Goal: Task Accomplishment & Management: Manage account settings

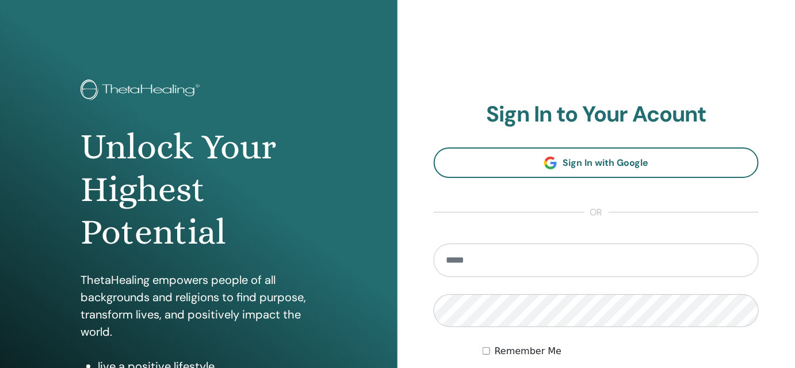
type input "**********"
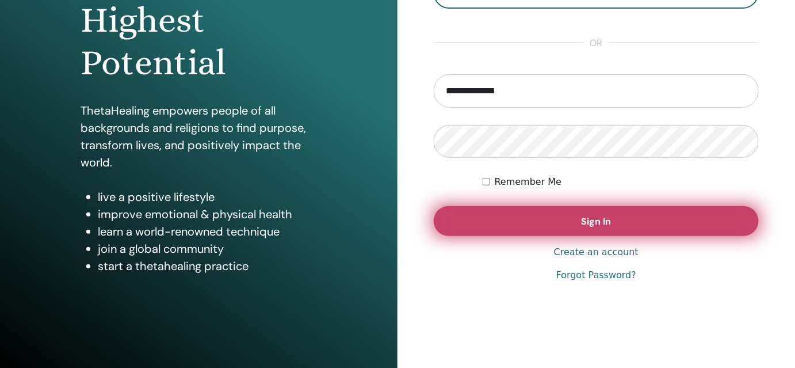
click at [587, 220] on span "Sign In" at bounding box center [597, 221] width 30 height 12
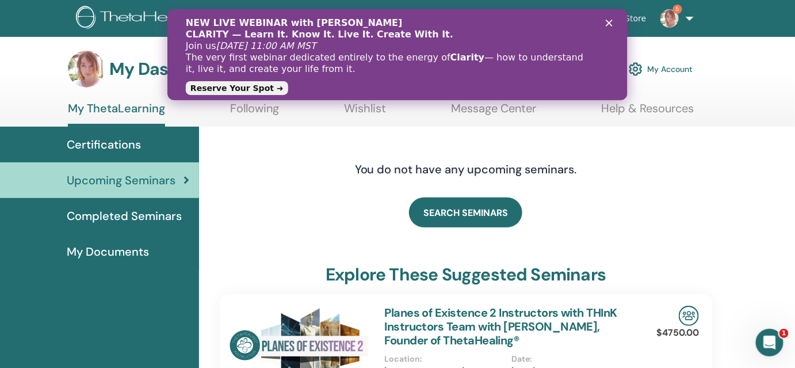
click at [247, 89] on link "Reserve Your Spot ➜" at bounding box center [236, 88] width 102 height 14
click at [609, 20] on icon "Закрити" at bounding box center [608, 23] width 7 height 7
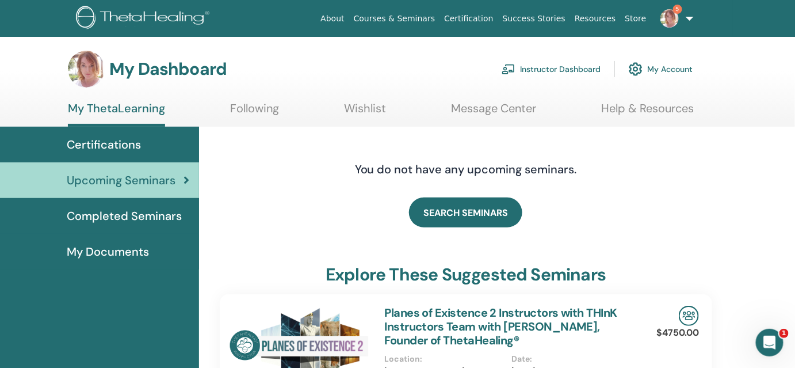
click at [545, 72] on link "Instructor Dashboard" at bounding box center [551, 68] width 99 height 25
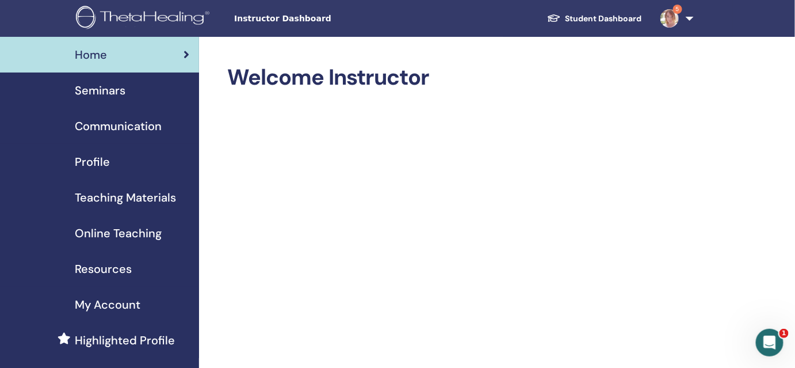
click at [113, 85] on span "Seminars" at bounding box center [100, 90] width 51 height 17
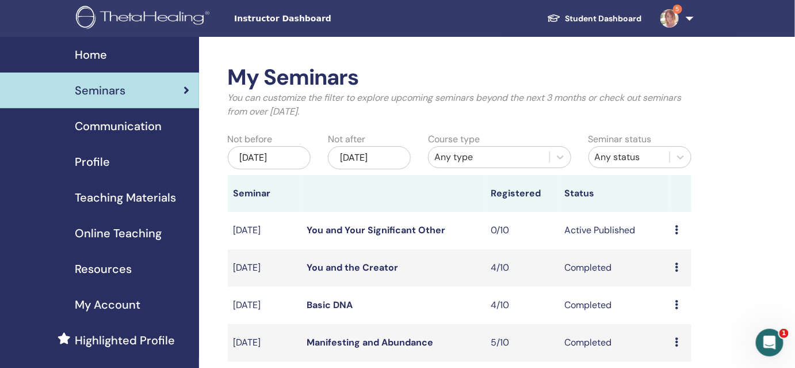
click at [677, 234] on icon at bounding box center [676, 229] width 3 height 9
click at [666, 259] on link "Edit" at bounding box center [664, 261] width 17 height 12
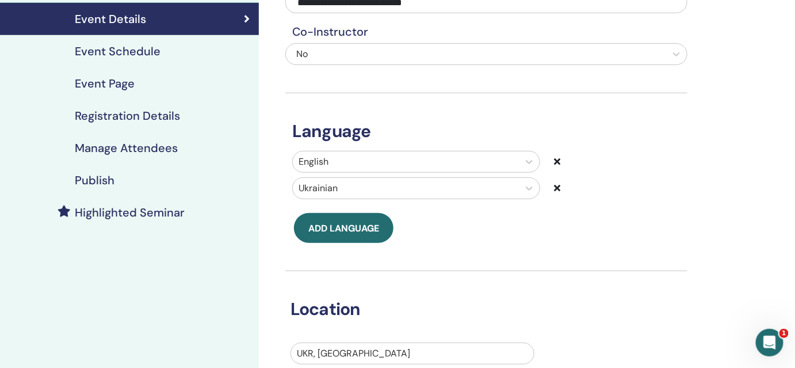
scroll to position [105, 0]
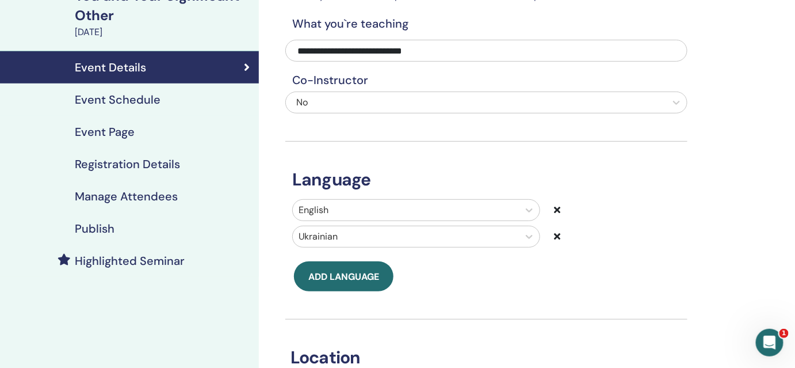
click at [102, 36] on div "[DATE]" at bounding box center [163, 32] width 177 height 14
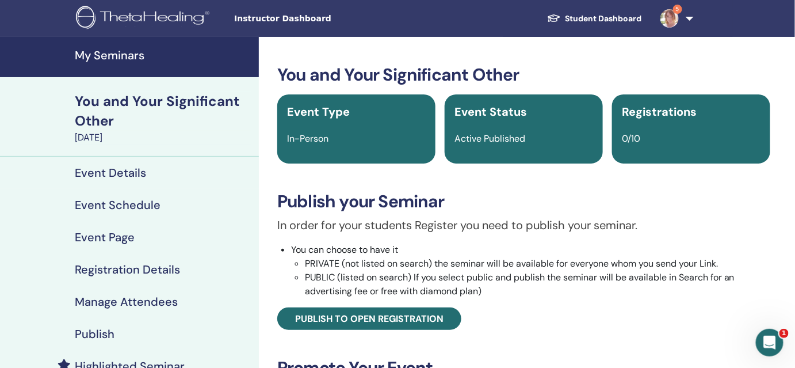
click at [116, 60] on h4 "My Seminars" at bounding box center [163, 55] width 177 height 14
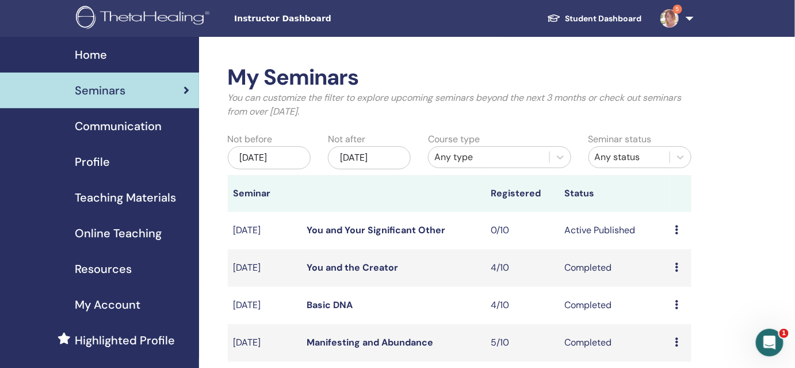
click at [675, 224] on div "Preview Edit Attendees Cancel" at bounding box center [680, 230] width 10 height 14
click at [676, 284] on p "Cancel" at bounding box center [676, 285] width 44 height 14
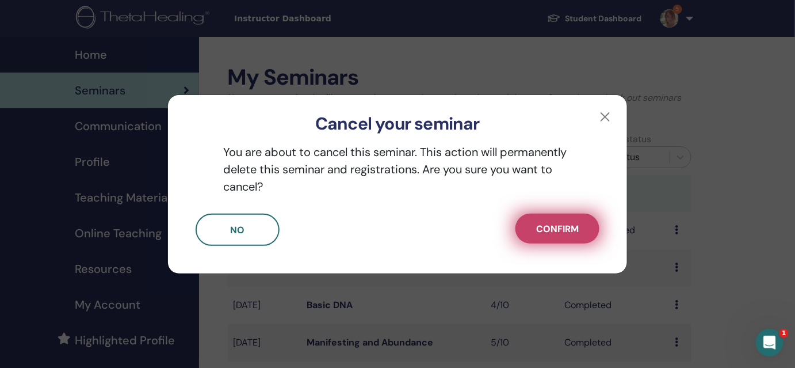
click at [560, 230] on span "Confirm" at bounding box center [557, 229] width 43 height 12
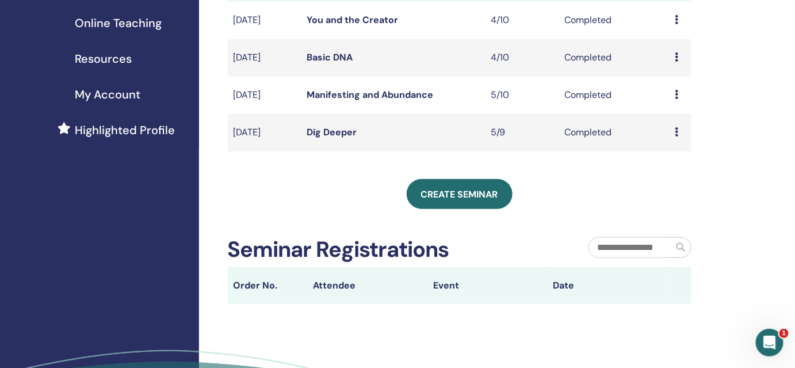
scroll to position [215, 0]
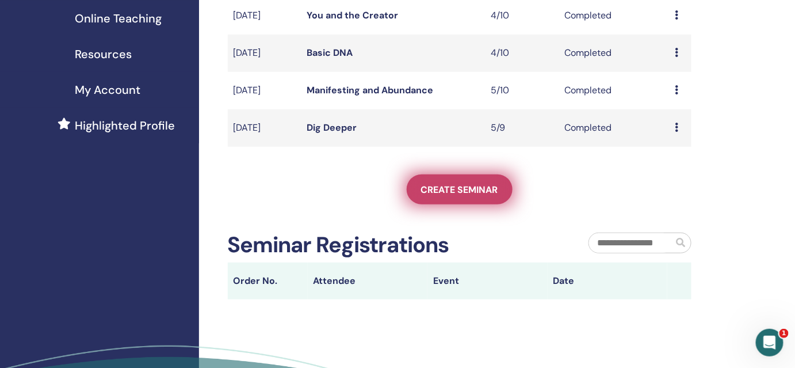
click at [437, 190] on span "Create seminar" at bounding box center [459, 189] width 77 height 12
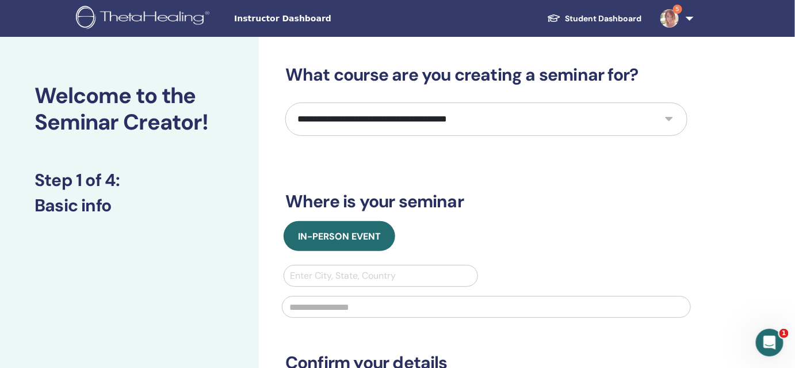
click at [393, 118] on select "**********" at bounding box center [486, 118] width 402 height 33
select select "*"
click at [285, 102] on select "**********" at bounding box center [486, 118] width 402 height 33
click at [357, 286] on div at bounding box center [486, 305] width 423 height 38
click at [356, 282] on div at bounding box center [381, 275] width 182 height 16
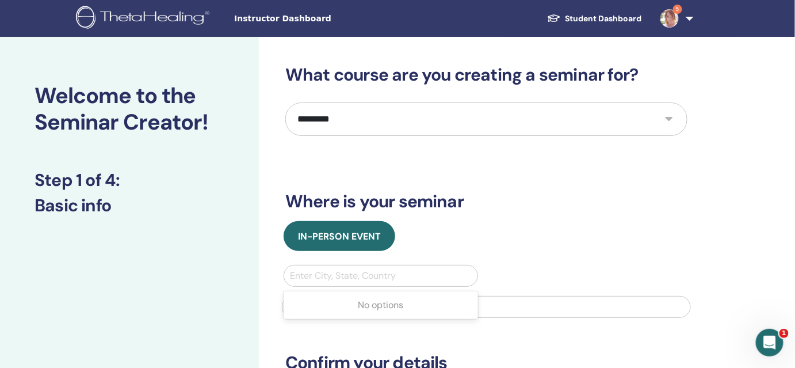
click at [365, 278] on div at bounding box center [381, 275] width 182 height 16
type input "**"
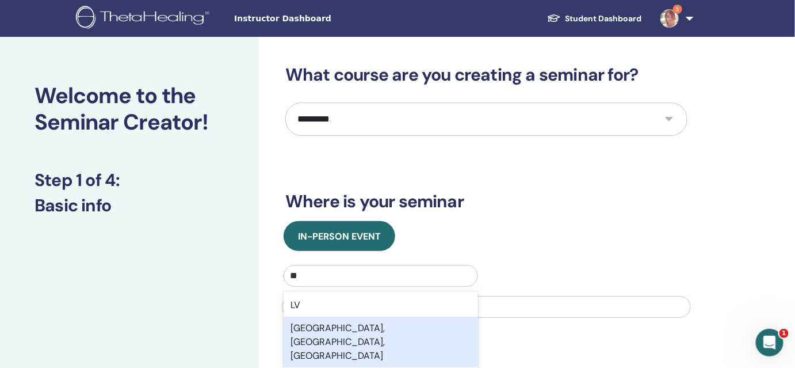
click at [351, 325] on div "[GEOGRAPHIC_DATA], [GEOGRAPHIC_DATA], [GEOGRAPHIC_DATA]" at bounding box center [381, 341] width 194 height 51
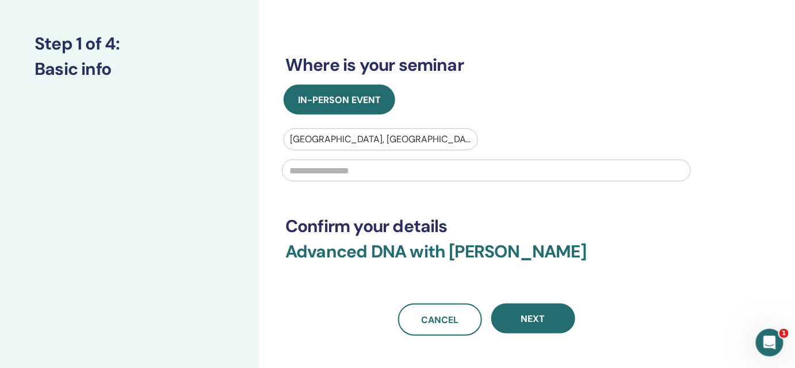
scroll to position [138, 0]
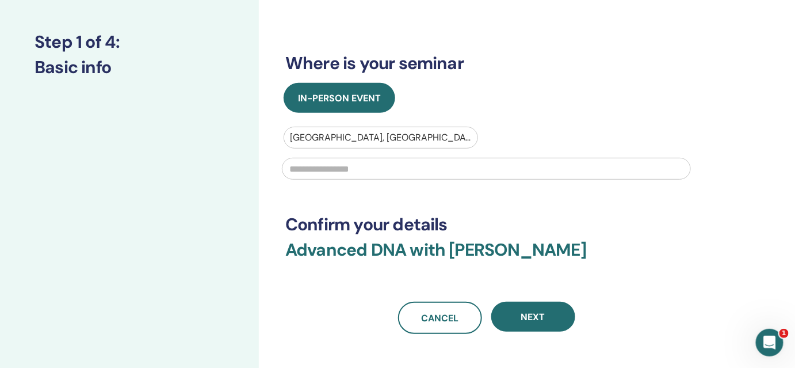
click at [368, 162] on input "text" at bounding box center [486, 169] width 409 height 22
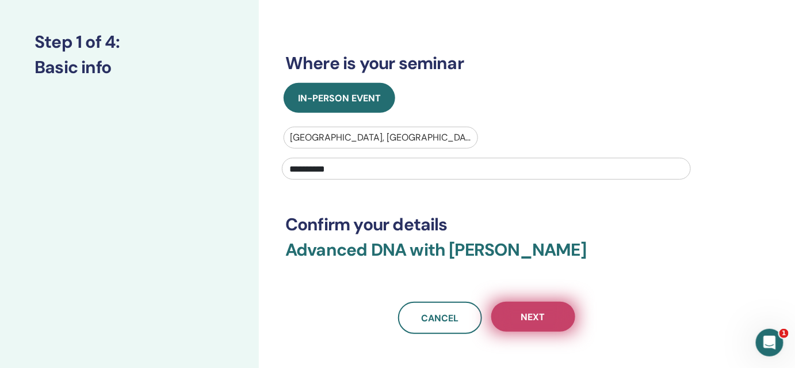
type input "**********"
click at [548, 315] on button "Next" at bounding box center [533, 316] width 84 height 30
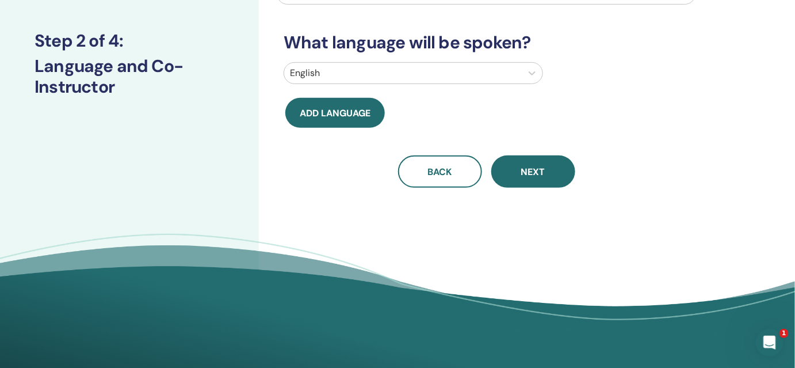
scroll to position [0, 0]
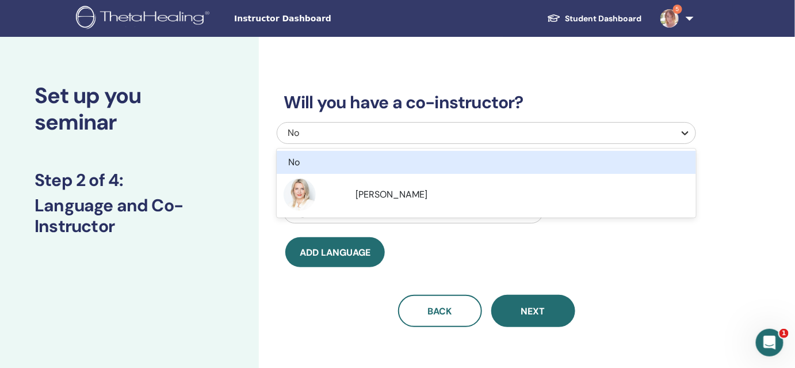
click at [690, 134] on icon at bounding box center [685, 133] width 12 height 12
click at [658, 71] on div "Will you have a co-instructor? option No focused, 1 of 2. 2 results available. …" at bounding box center [486, 195] width 419 height 262
click at [676, 135] on div "No" at bounding box center [486, 133] width 419 height 22
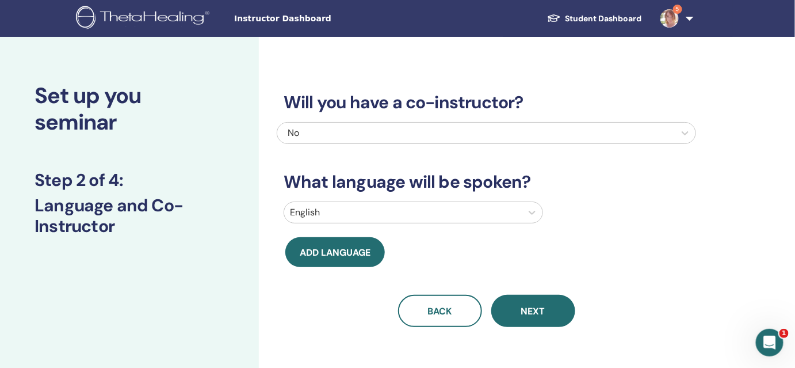
click at [678, 100] on h3 "Will you have a co-instructor?" at bounding box center [486, 102] width 419 height 21
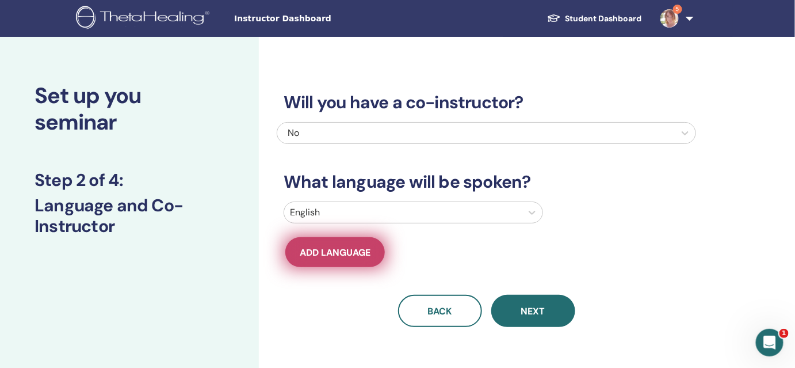
click at [350, 245] on button "Add language" at bounding box center [335, 252] width 100 height 30
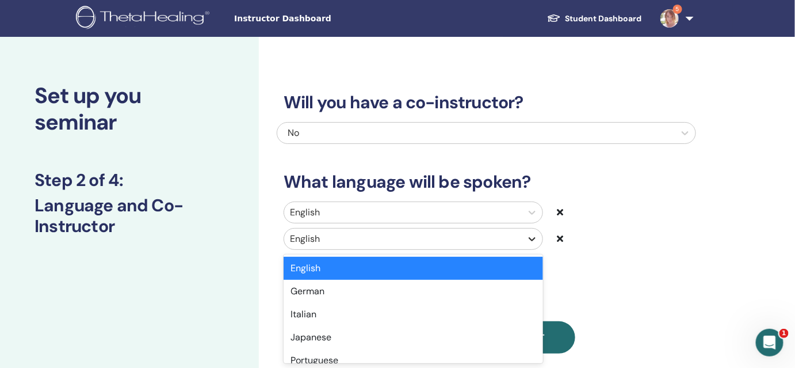
click at [534, 236] on icon at bounding box center [532, 239] width 12 height 12
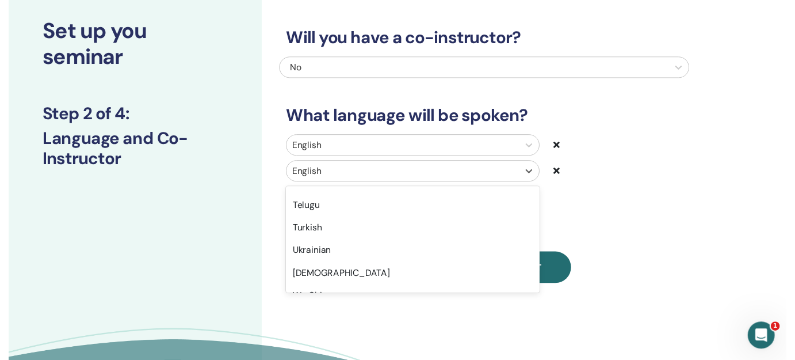
scroll to position [943, 0]
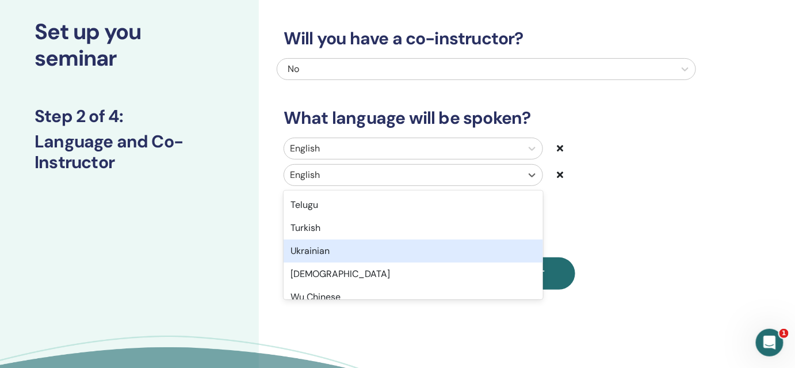
click at [326, 247] on div "Ukrainian" at bounding box center [413, 250] width 259 height 23
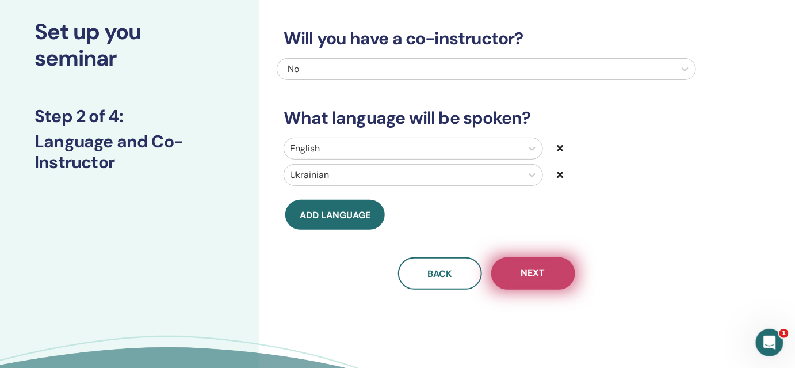
click at [549, 278] on button "Next" at bounding box center [533, 273] width 84 height 32
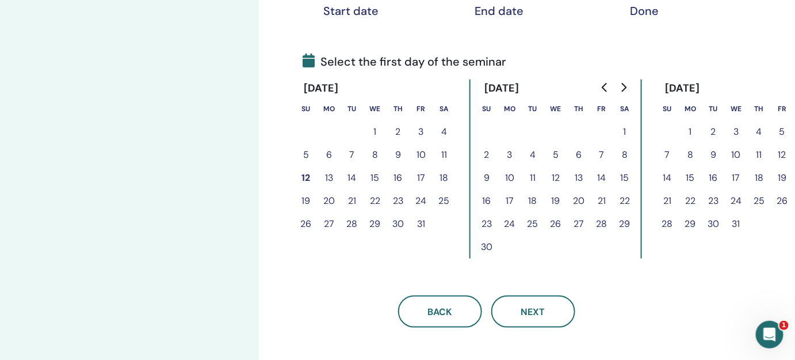
scroll to position [244, 0]
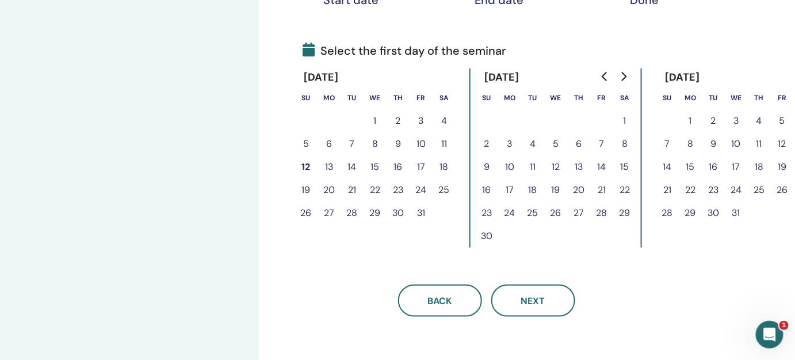
click at [353, 170] on button "14" at bounding box center [352, 166] width 23 height 23
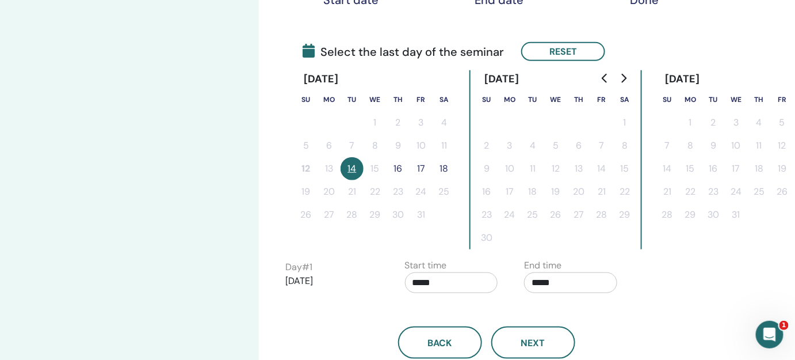
click at [405, 171] on button "16" at bounding box center [398, 168] width 23 height 23
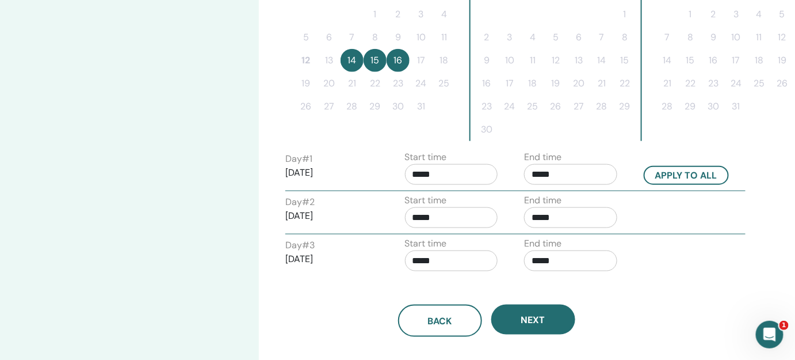
scroll to position [360, 0]
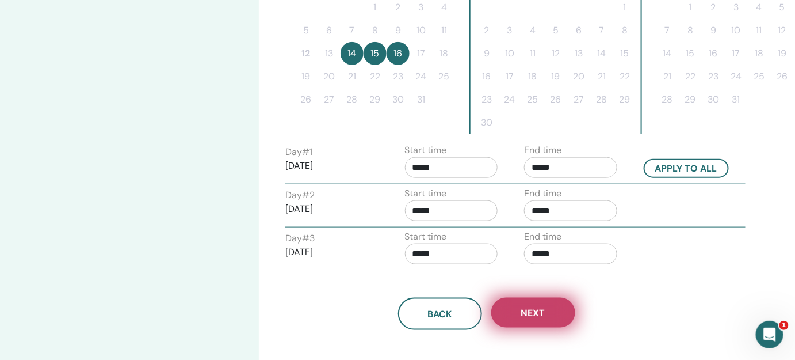
click at [546, 309] on button "Next" at bounding box center [533, 312] width 84 height 30
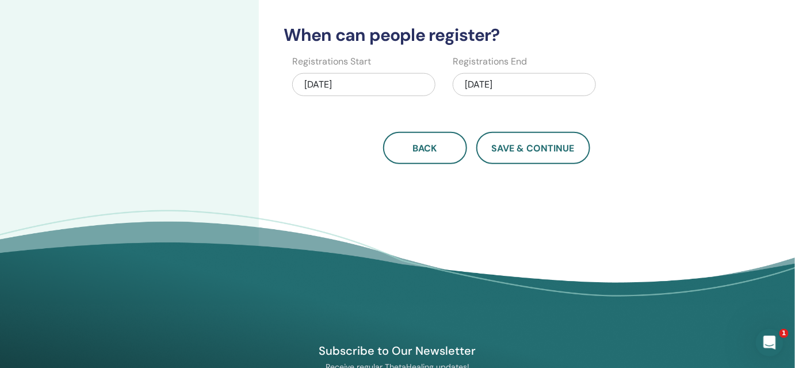
scroll to position [0, 0]
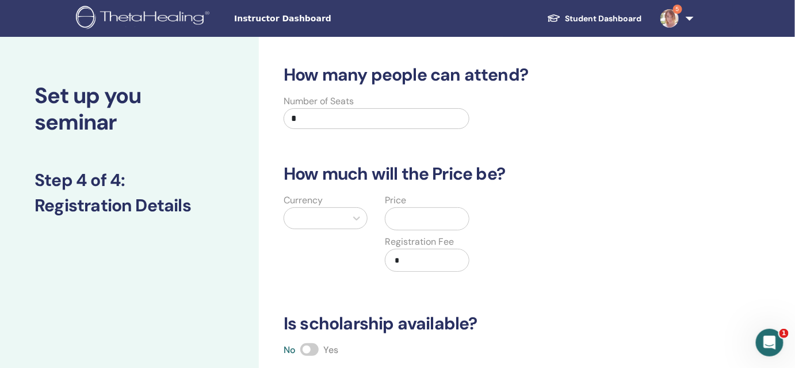
click at [318, 121] on input "*" at bounding box center [377, 118] width 186 height 21
type input "**"
click at [366, 211] on div at bounding box center [356, 218] width 21 height 21
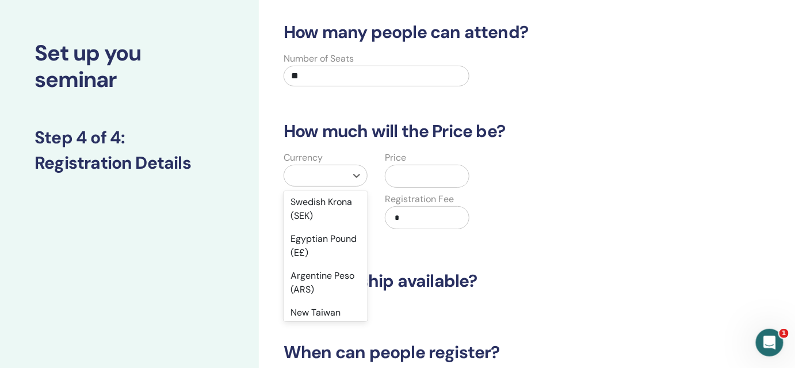
scroll to position [1138, 0]
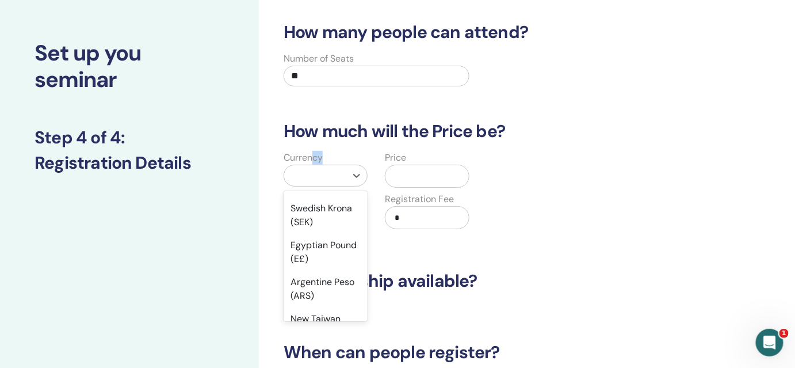
click at [315, 164] on div "Currency option Euro (€) focused, 35 of 50. 50 results available. Use Up and Do…" at bounding box center [325, 197] width 101 height 92
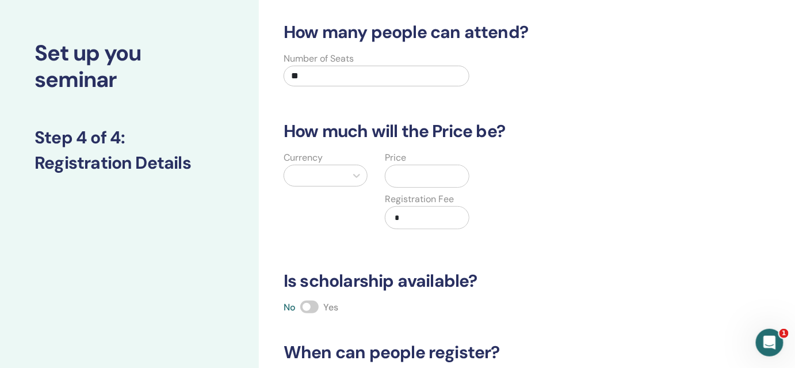
click at [312, 177] on div at bounding box center [315, 175] width 51 height 16
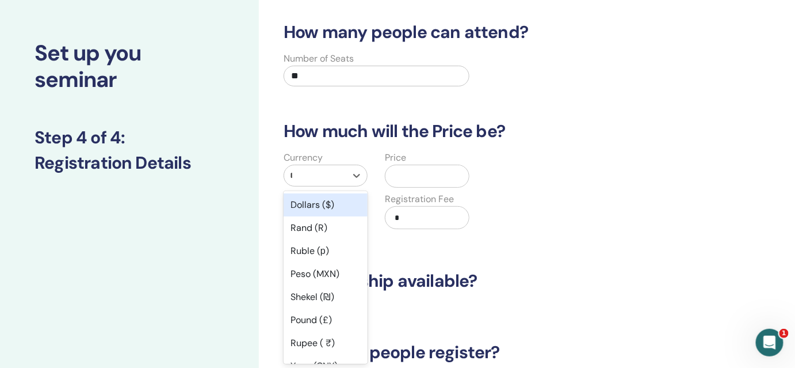
type input "**"
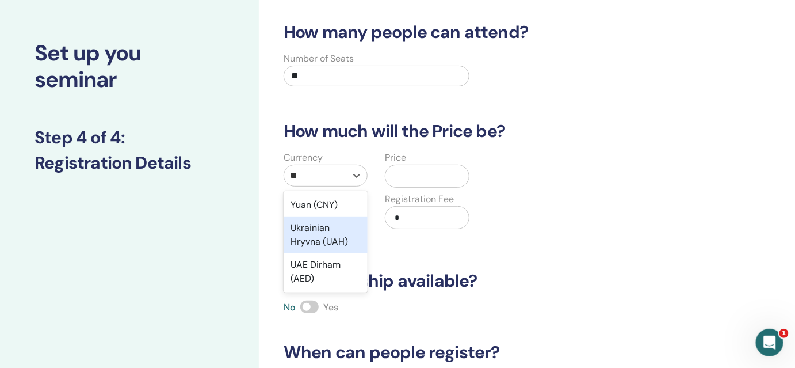
click at [313, 248] on div "Ukrainian Hryvna (UAH)" at bounding box center [326, 234] width 84 height 37
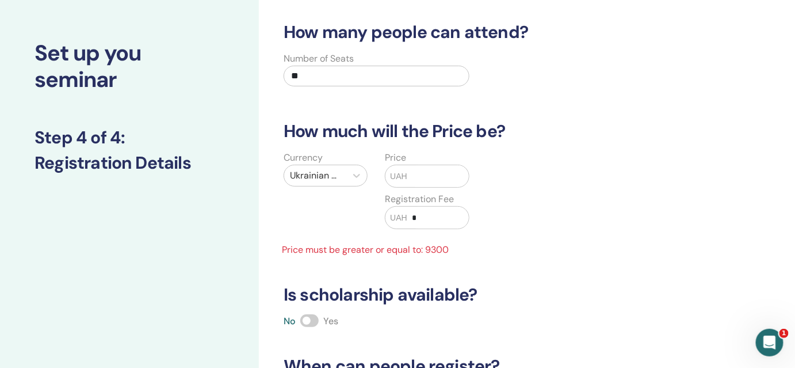
click at [425, 178] on input "text" at bounding box center [438, 176] width 62 height 22
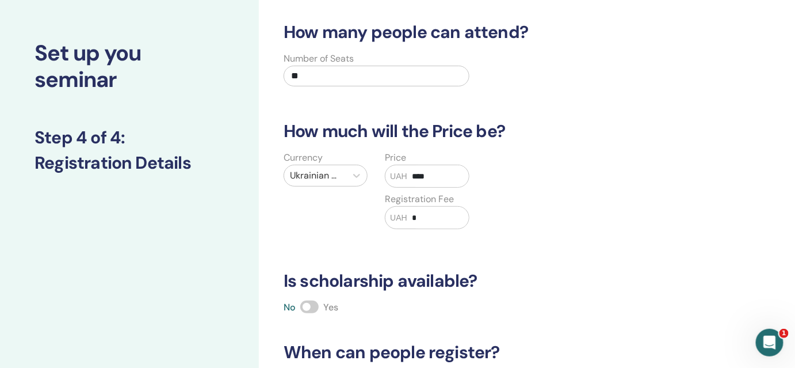
type input "****"
click at [405, 221] on span "UAH" at bounding box center [398, 218] width 17 height 12
click at [437, 217] on input "*" at bounding box center [438, 218] width 62 height 22
click at [414, 220] on input "****" at bounding box center [438, 218] width 62 height 22
type input "***"
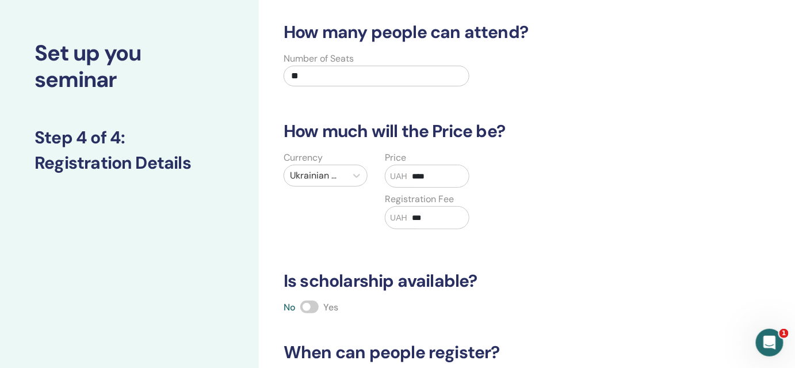
click at [310, 309] on span at bounding box center [309, 306] width 18 height 13
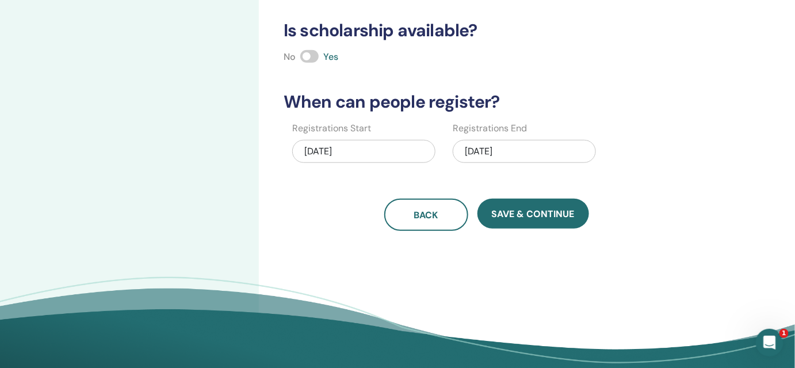
scroll to position [296, 0]
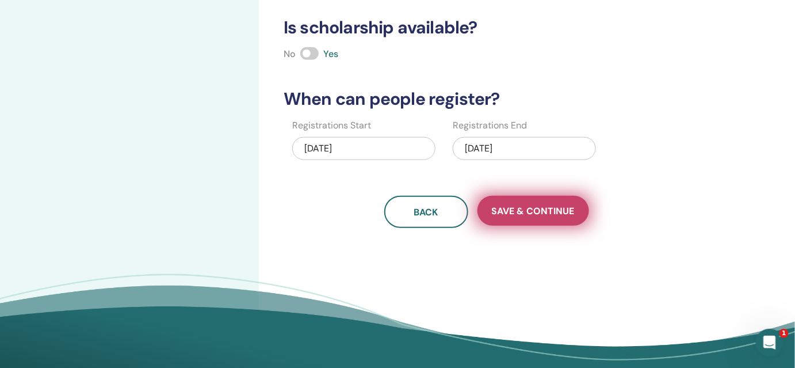
click at [517, 216] on button "Save & Continue" at bounding box center [533, 211] width 112 height 30
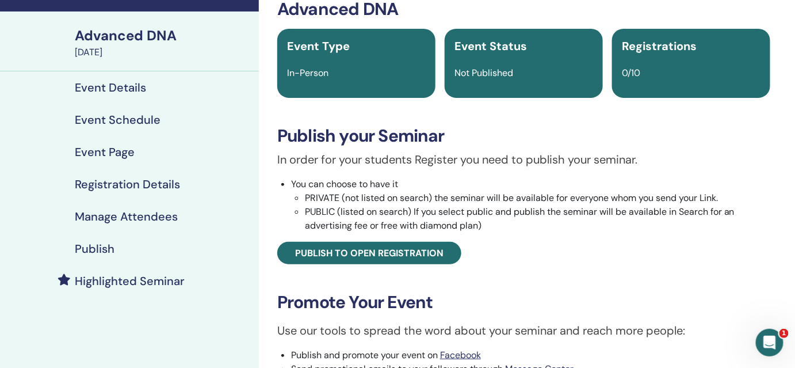
scroll to position [64, 0]
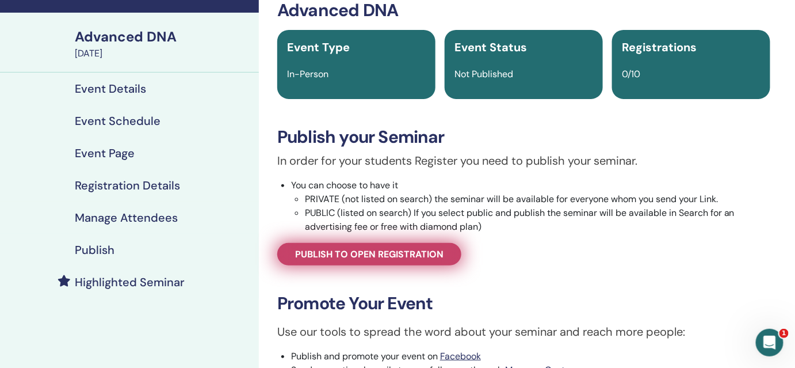
click at [374, 257] on span "Publish to open registration" at bounding box center [369, 254] width 148 height 12
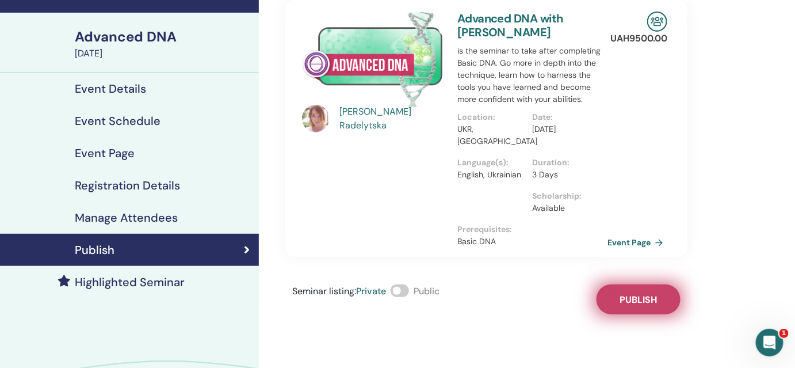
click at [644, 293] on span "Publish" at bounding box center [638, 299] width 37 height 12
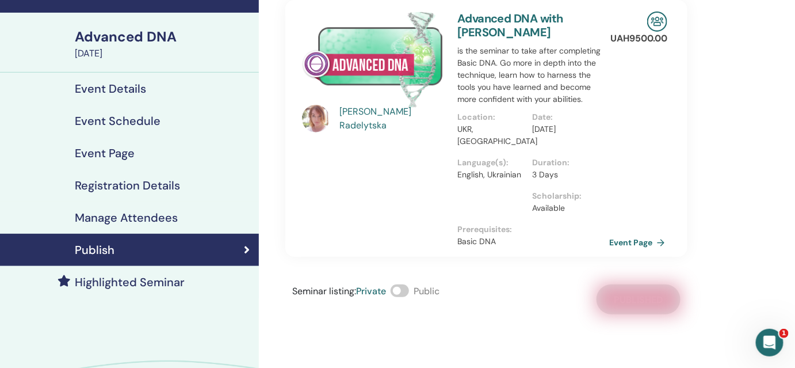
click at [641, 234] on link "Event Page" at bounding box center [639, 242] width 60 height 17
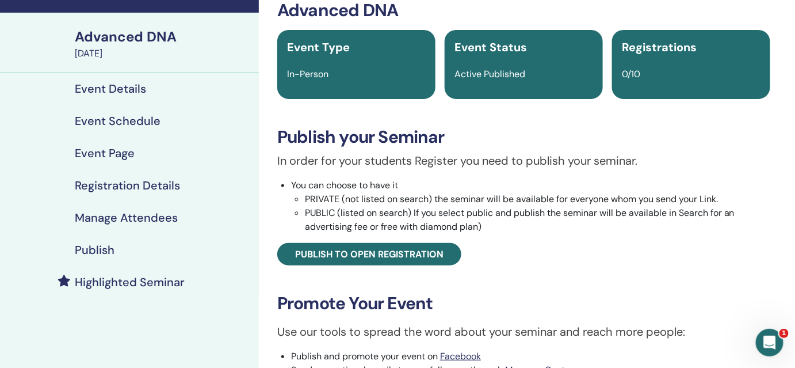
click at [116, 221] on h4 "Manage Attendees" at bounding box center [126, 218] width 103 height 14
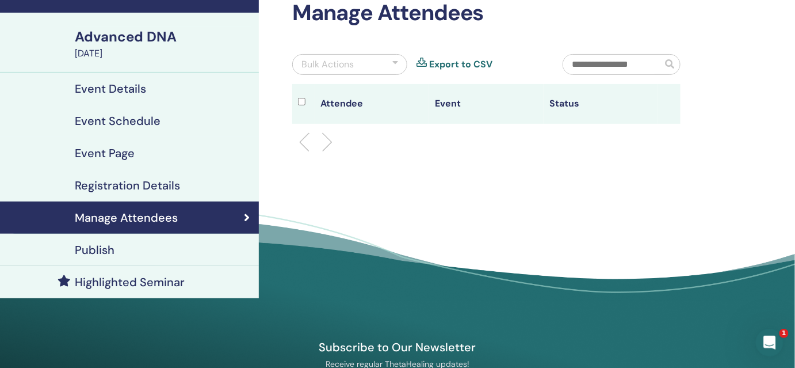
click at [112, 87] on h4 "Event Details" at bounding box center [110, 89] width 71 height 14
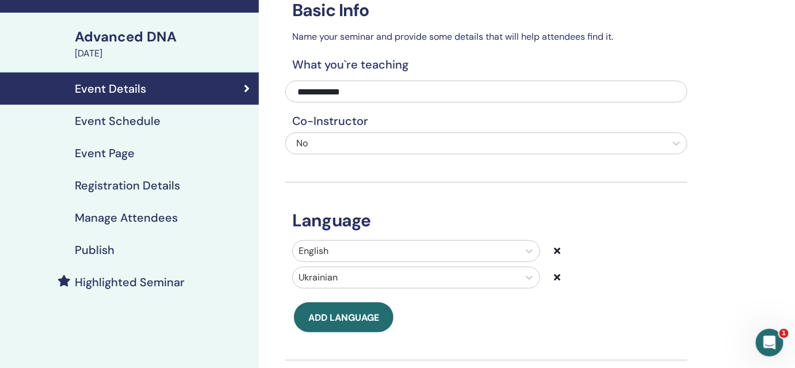
click at [102, 192] on h4 "Registration Details" at bounding box center [127, 185] width 105 height 14
